Goal: Navigation & Orientation: Find specific page/section

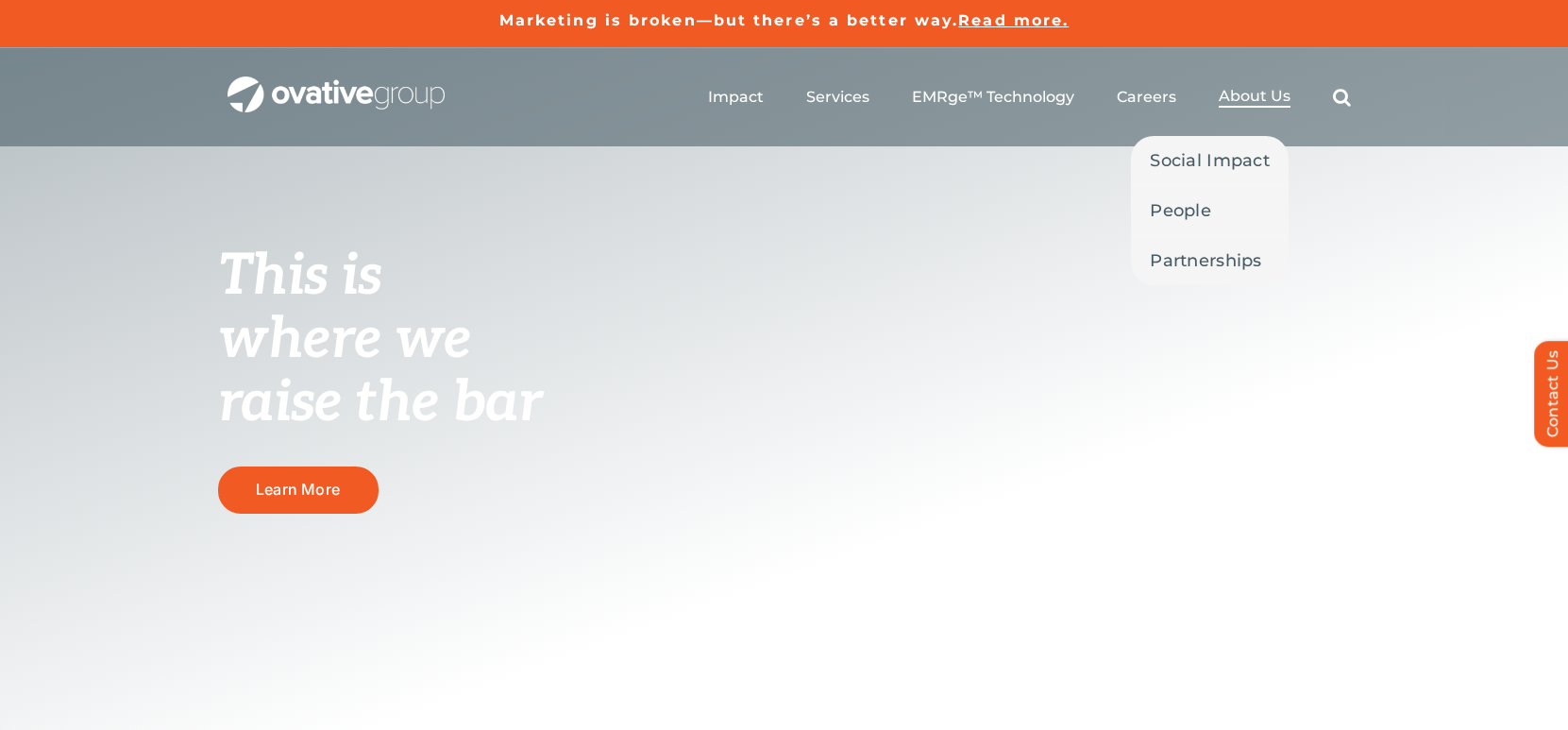
click at [1246, 101] on span "About Us" at bounding box center [1255, 96] width 72 height 18
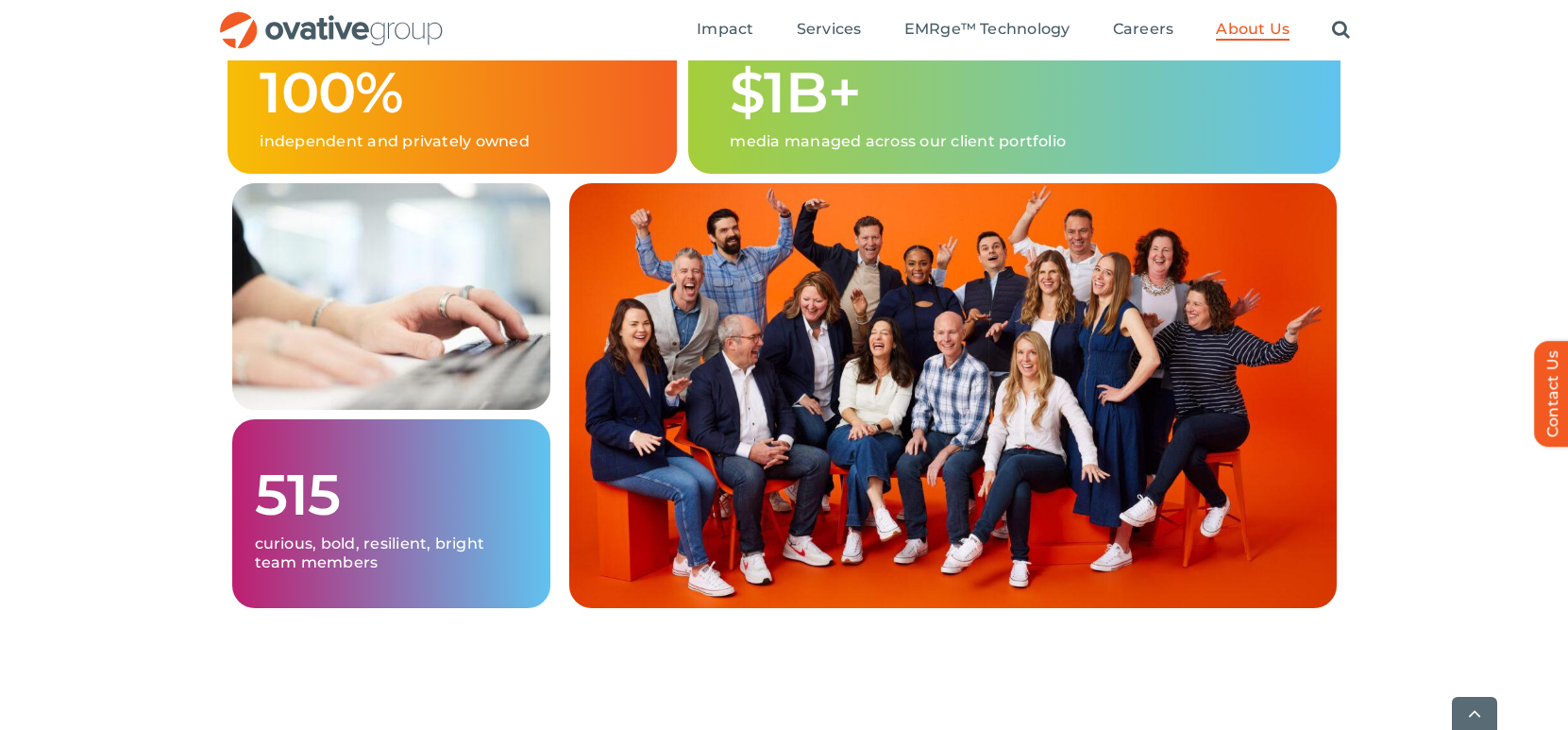
scroll to position [1279, 0]
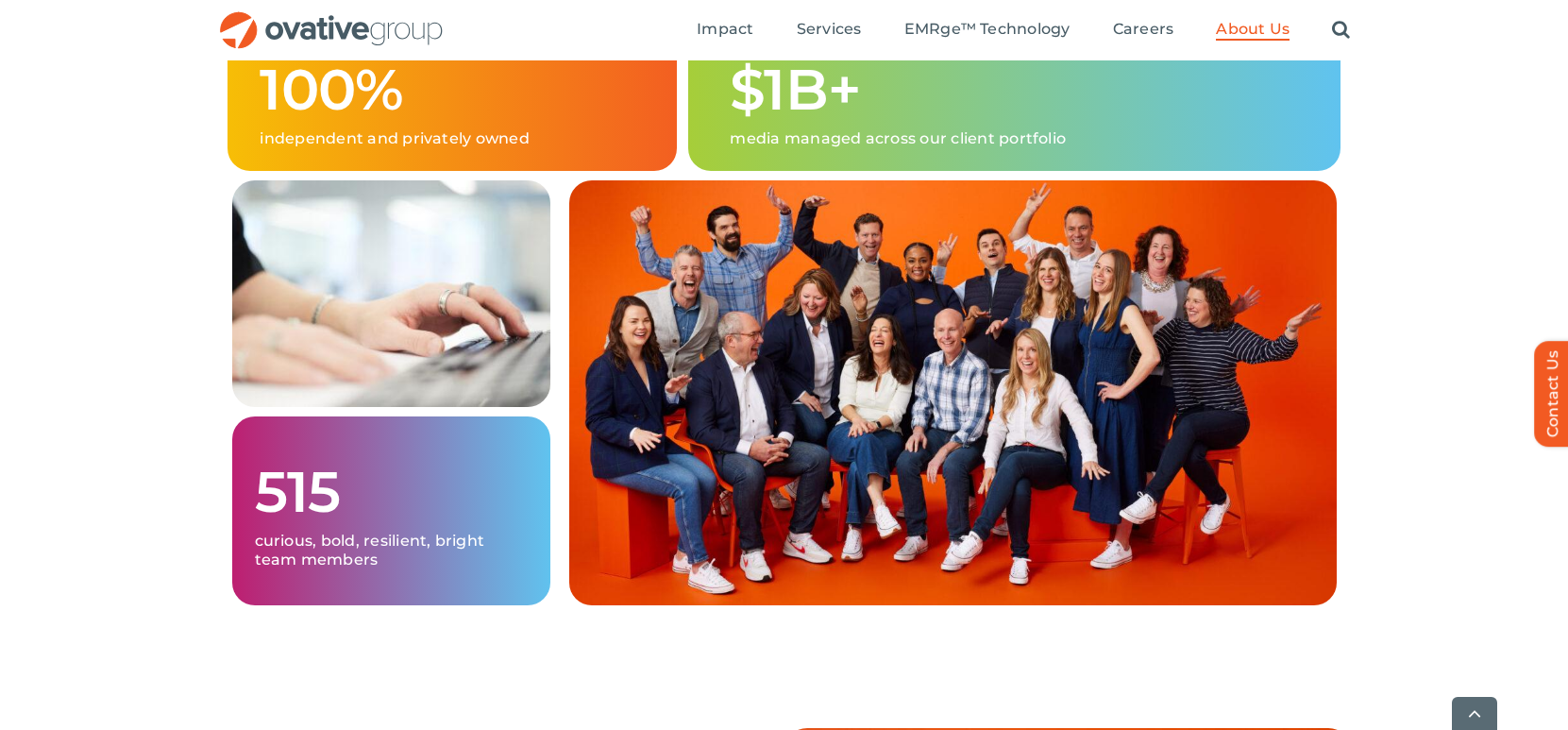
click at [471, 120] on h1 "100%" at bounding box center [452, 89] width 385 height 60
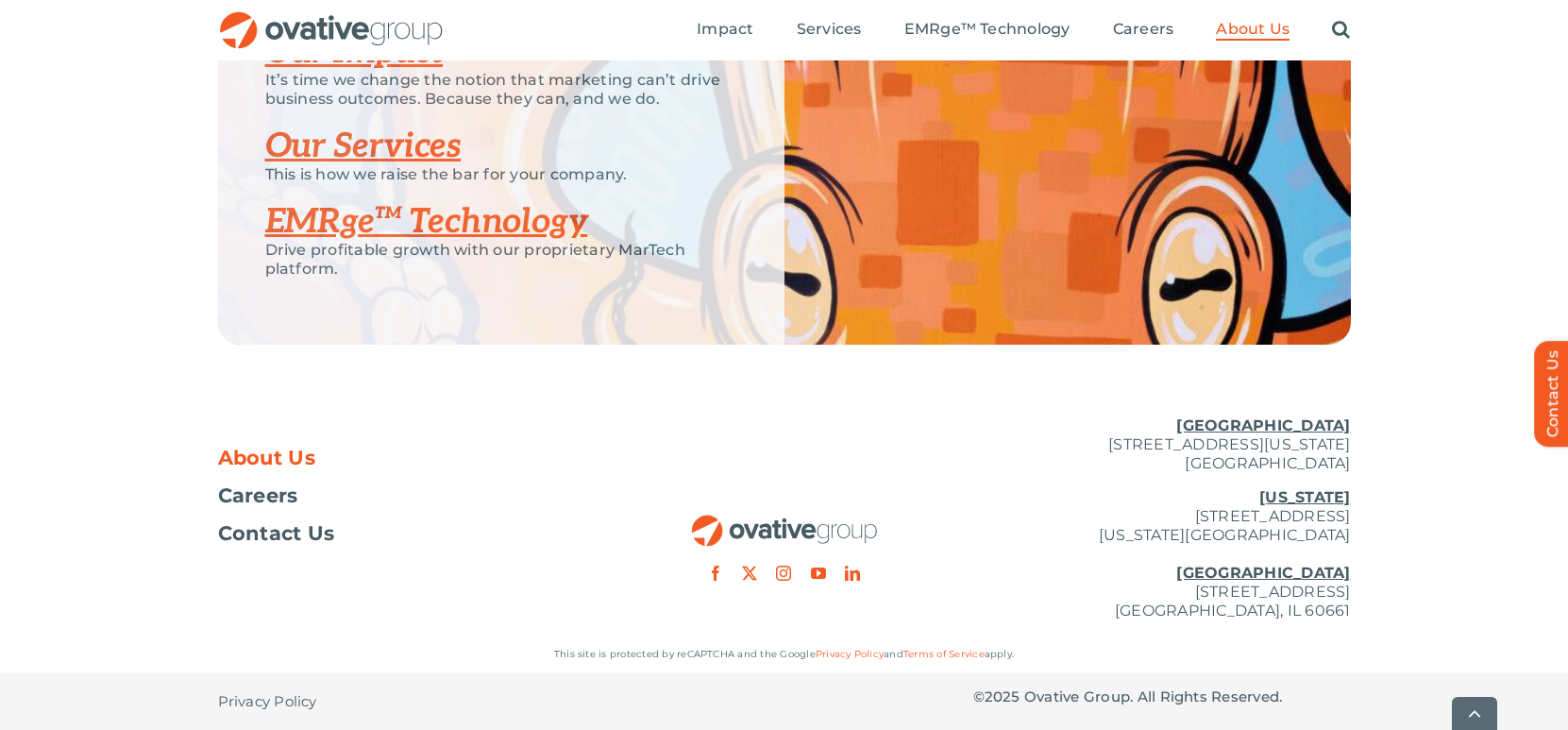
scroll to position [4104, 0]
click at [264, 465] on span "About Us" at bounding box center [266, 457] width 98 height 18
